Goal: Navigation & Orientation: Find specific page/section

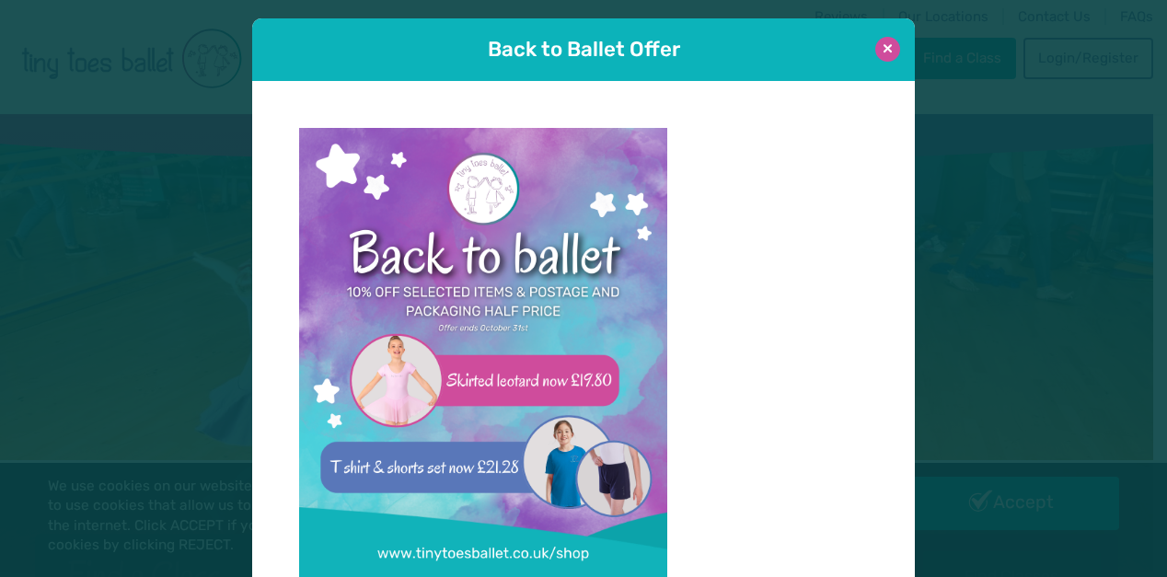
click at [883, 47] on button at bounding box center [887, 49] width 25 height 25
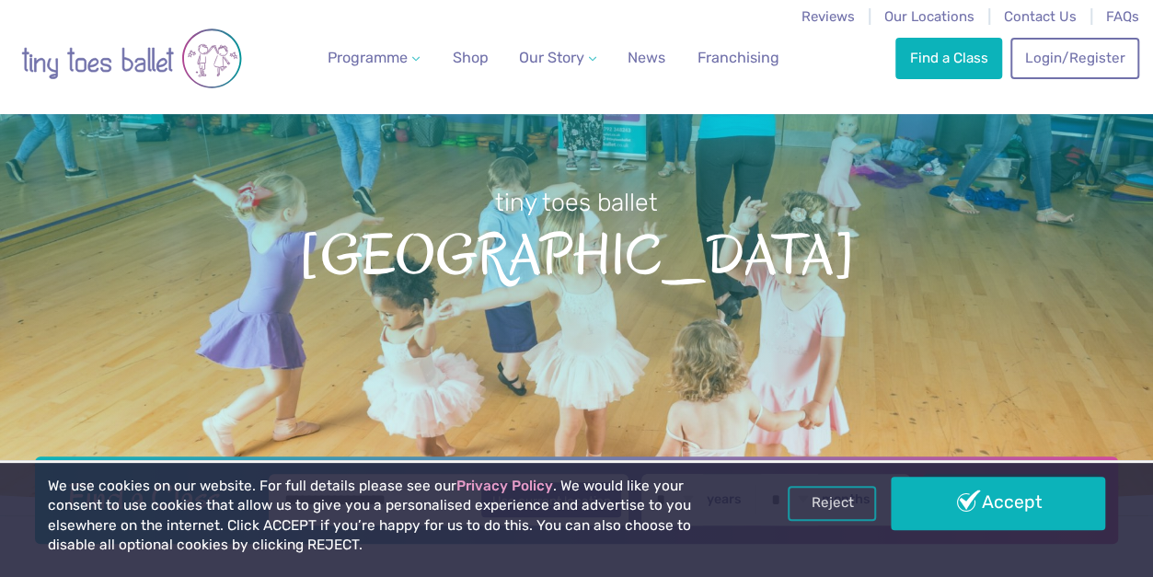
scroll to position [184, 0]
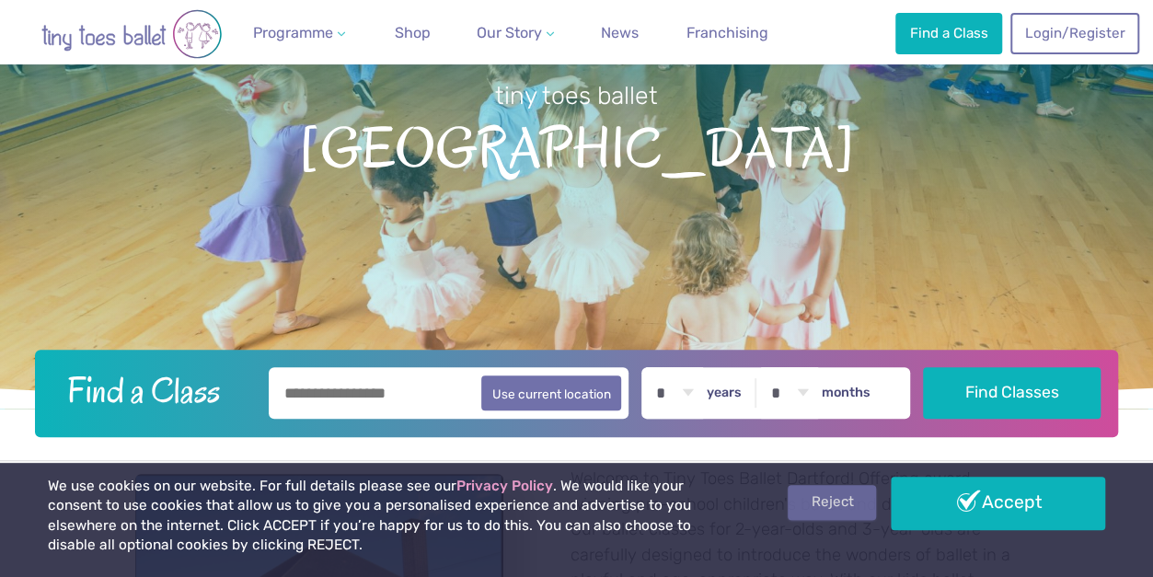
click at [815, 509] on link "Reject" at bounding box center [831, 502] width 88 height 35
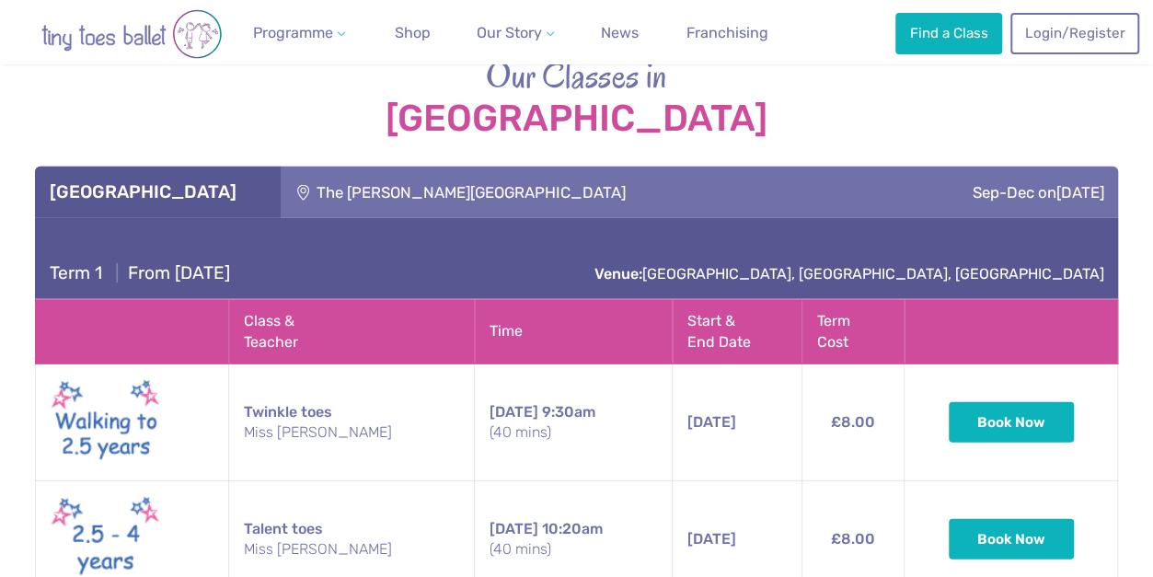
scroll to position [1447, 0]
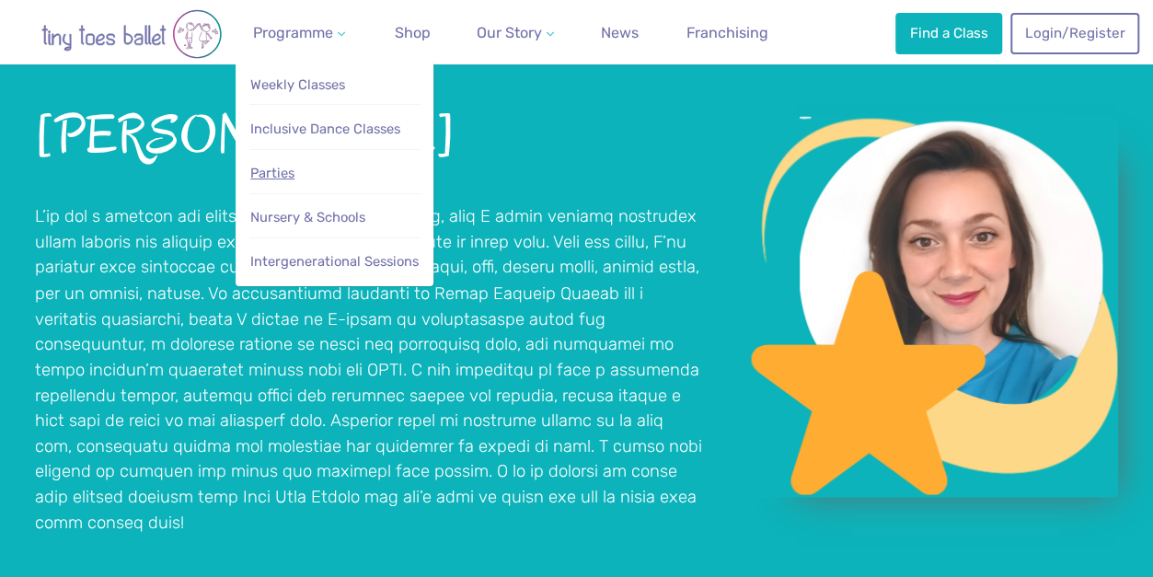
click at [288, 179] on span "Parties" at bounding box center [272, 173] width 44 height 17
